Goal: Check status: Check status

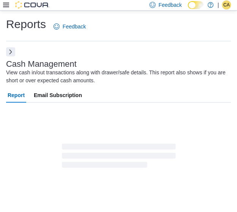
scroll to position [12, 0]
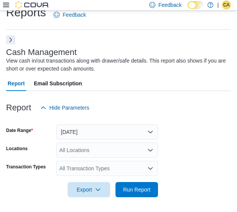
click at [10, 41] on button "Next" at bounding box center [10, 39] width 9 height 9
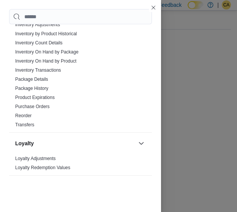
scroll to position [229, 0]
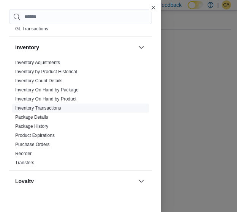
click at [51, 106] on link "Inventory Transactions" at bounding box center [38, 107] width 46 height 5
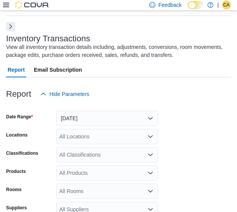
scroll to position [103, 0]
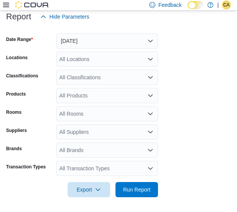
click at [100, 79] on div "All Classifications" at bounding box center [107, 77] width 102 height 15
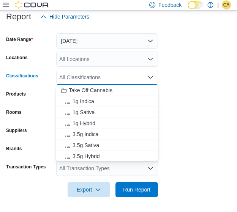
click at [97, 95] on button "Take Off Cannabis" at bounding box center [107, 90] width 102 height 11
paste input "********"
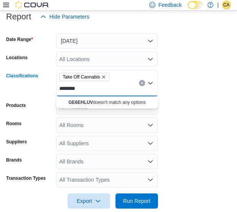
click at [104, 75] on icon "Remove Take Off Cannabis from selection in this group" at bounding box center [103, 76] width 3 height 3
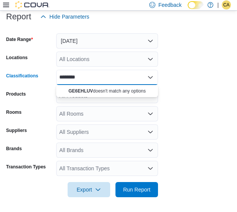
click at [139, 77] on div "******** Combo box. Selected. GE6EHLUV. Selected. Combo box input. All Classifi…" at bounding box center [107, 77] width 102 height 15
type input "*"
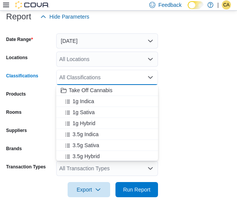
click at [210, 97] on form "Date Range [DATE] Locations All Locations Classifications All Classifications C…" at bounding box center [118, 110] width 224 height 173
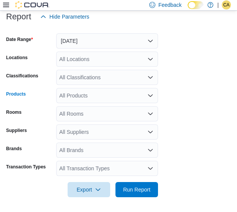
click at [86, 97] on div "All Products" at bounding box center [107, 95] width 102 height 15
paste input "********"
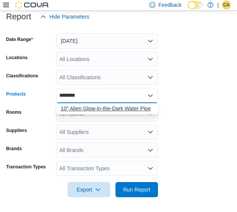
type input "********"
click at [108, 106] on div "10" Alien Glow-in-the-Dark Water Pipe" at bounding box center [107, 109] width 92 height 8
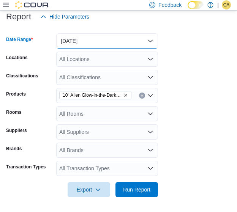
click at [105, 41] on button "[DATE]" at bounding box center [107, 40] width 102 height 15
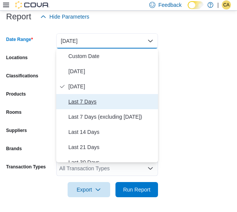
click at [102, 102] on span "Last 7 Days" at bounding box center [111, 101] width 86 height 9
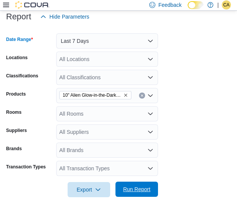
click at [130, 188] on span "Run Report" at bounding box center [136, 189] width 27 height 8
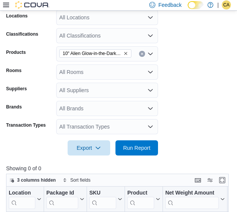
scroll to position [92, 0]
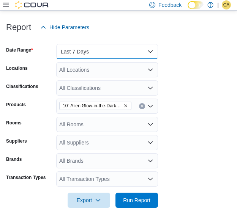
click at [133, 49] on button "Last 7 Days" at bounding box center [107, 51] width 102 height 15
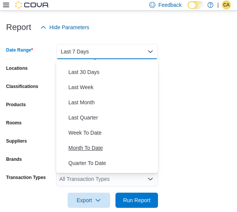
scroll to position [114, 0]
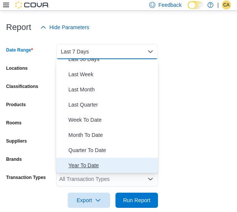
click at [106, 165] on span "Year To Date" at bounding box center [111, 165] width 86 height 9
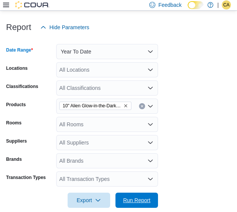
click at [135, 197] on span "Run Report" at bounding box center [136, 200] width 27 height 8
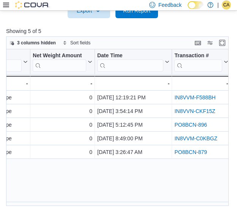
scroll to position [0, 304]
